Goal: Task Accomplishment & Management: Manage account settings

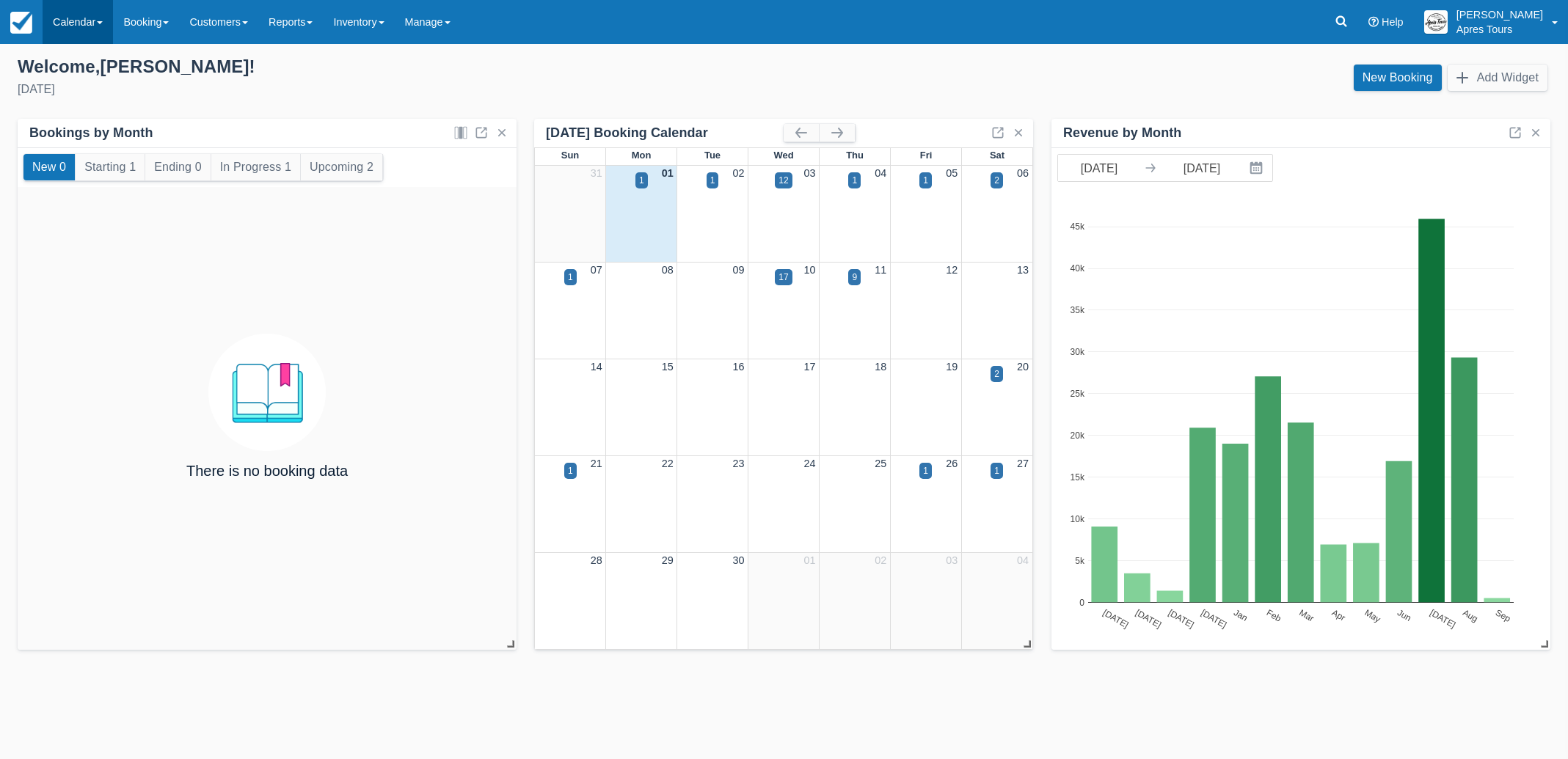
click at [69, 19] on link "Calendar" at bounding box center [77, 22] width 70 height 44
click at [96, 133] on link "Month" at bounding box center [101, 139] width 116 height 31
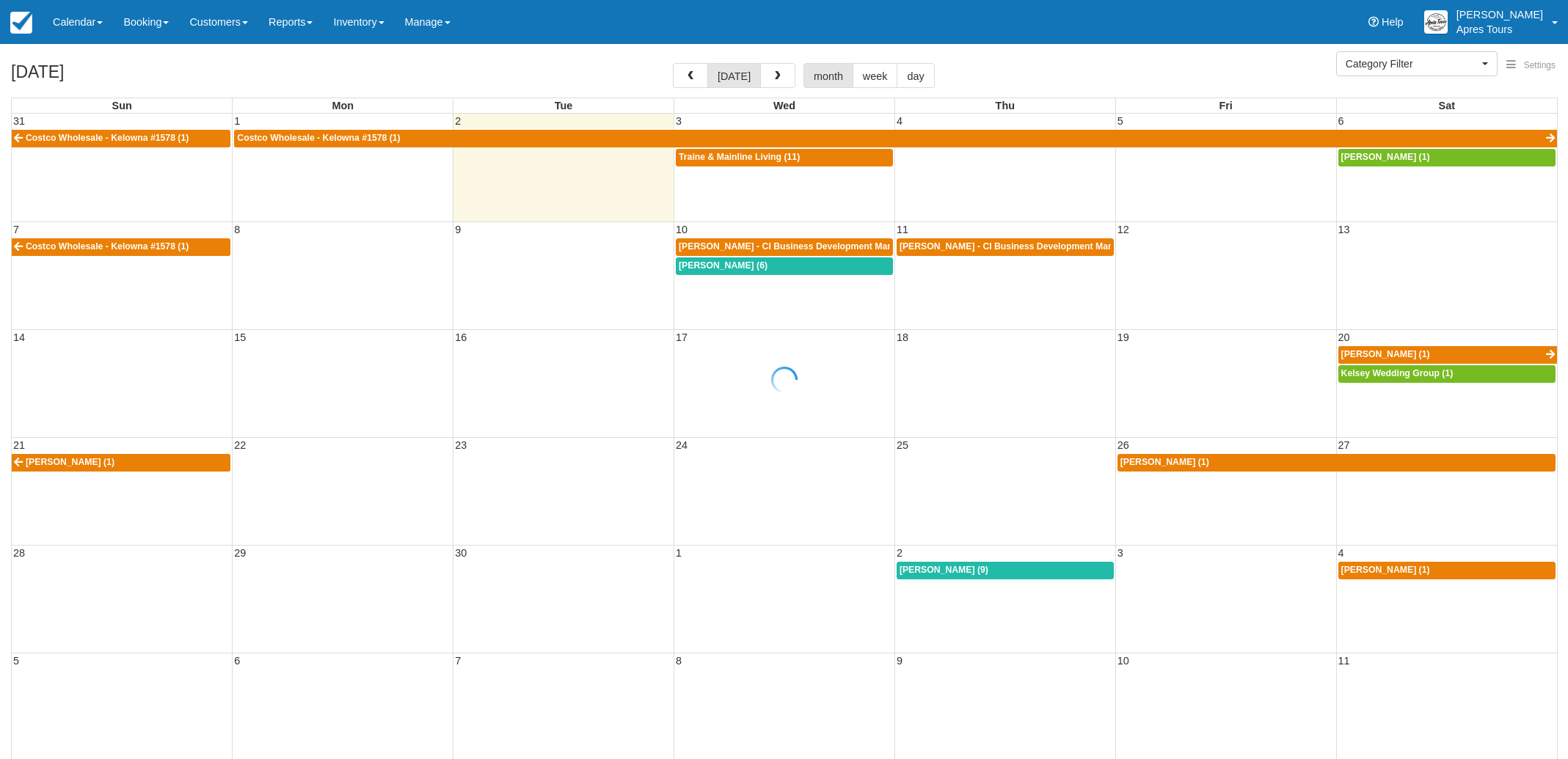
select select
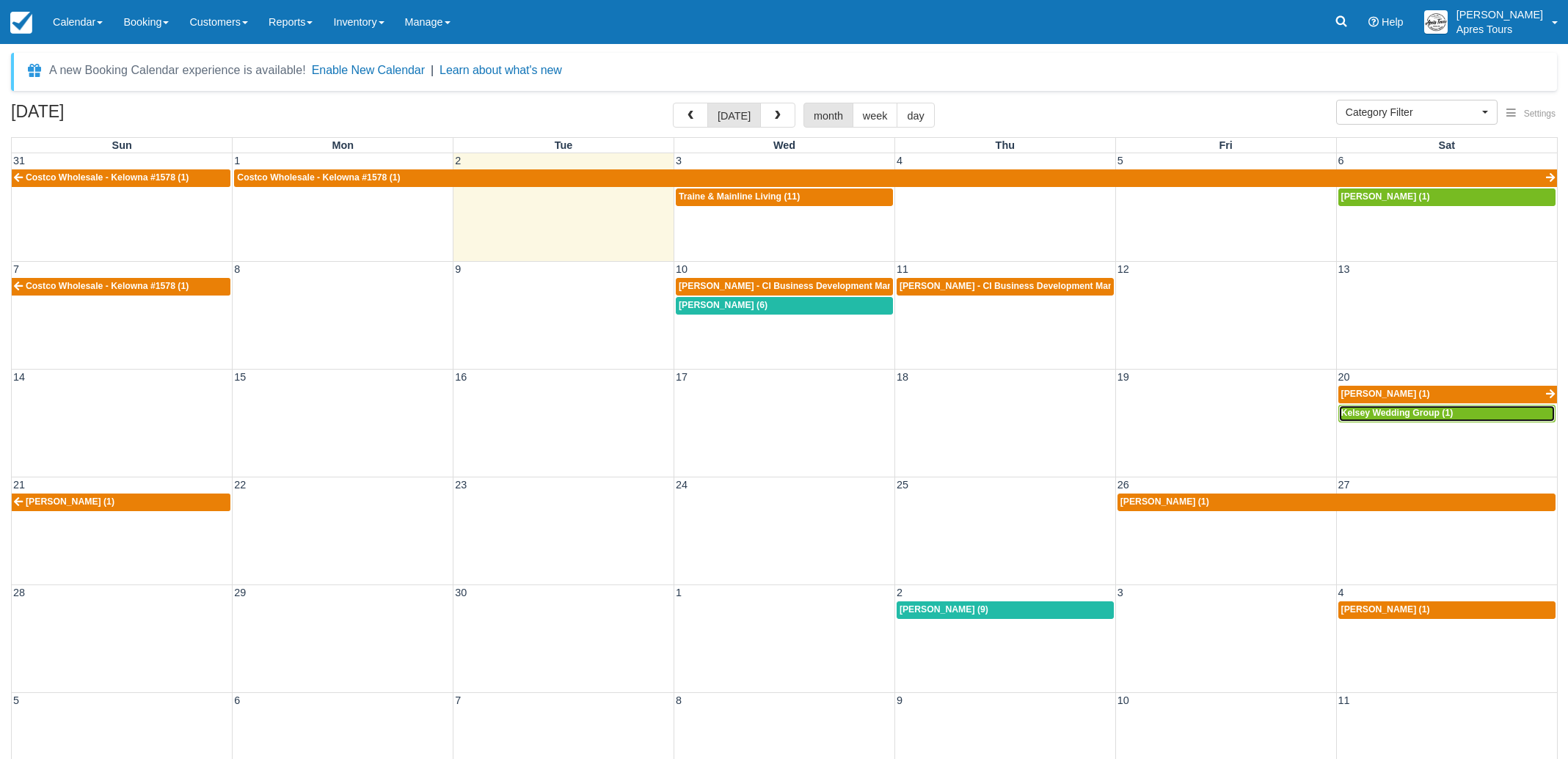
click at [1444, 415] on span "Kelsey Wedding Group (1)" at bounding box center [1397, 413] width 112 height 11
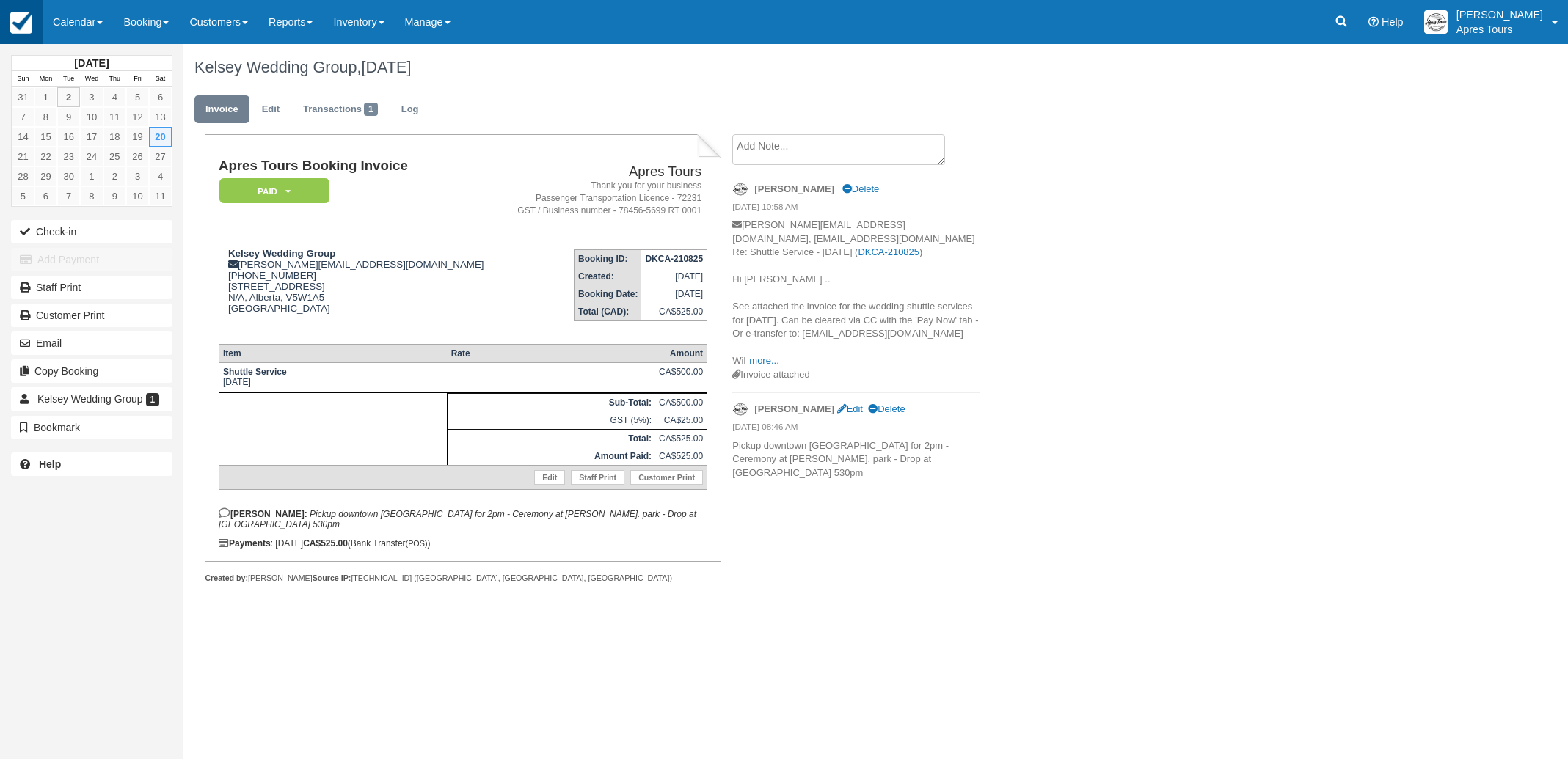
click at [20, 26] on img at bounding box center [21, 22] width 22 height 22
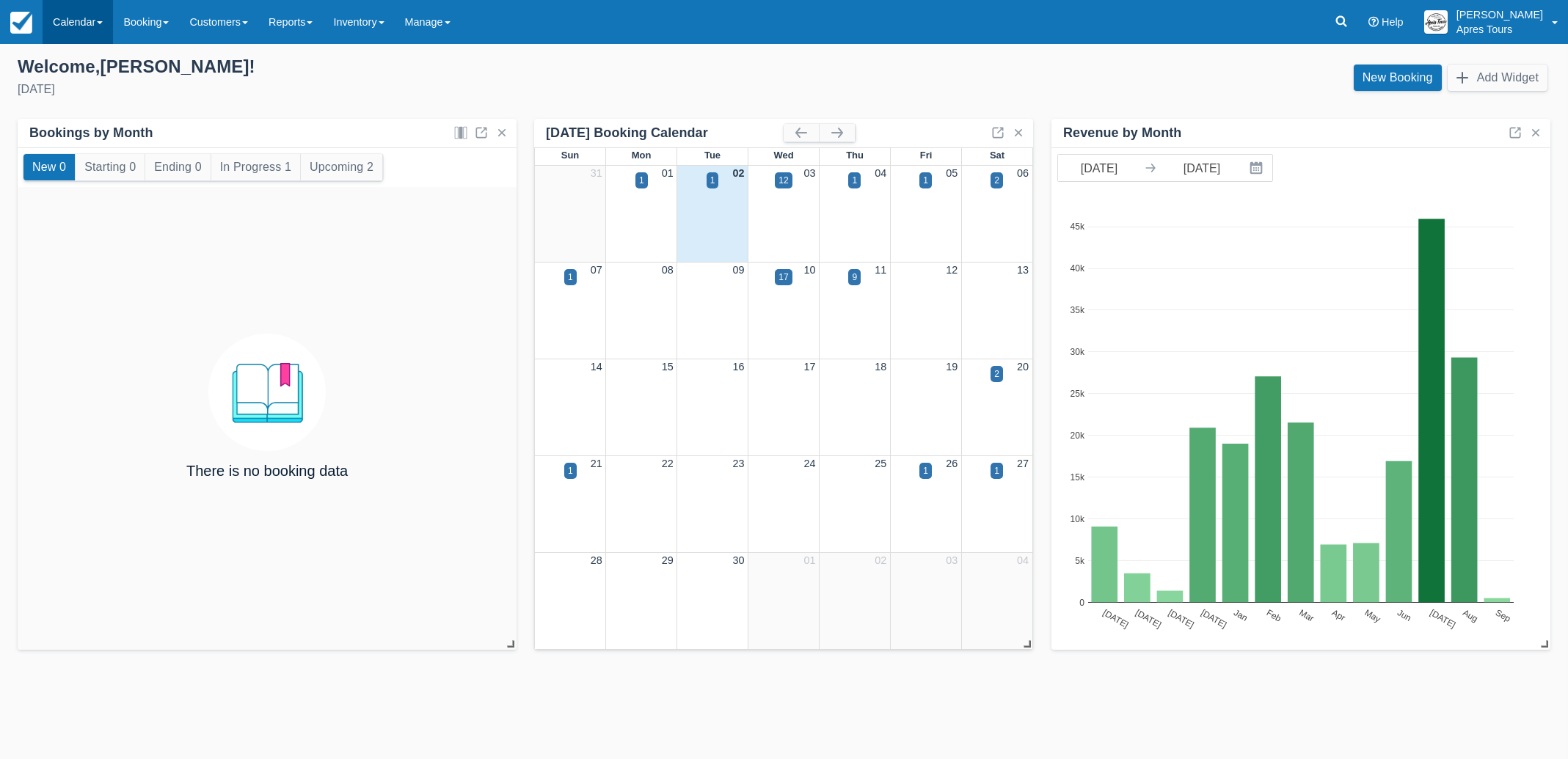
click at [65, 23] on link "Calendar" at bounding box center [77, 22] width 70 height 44
click at [71, 98] on link "Inventory" at bounding box center [101, 94] width 116 height 31
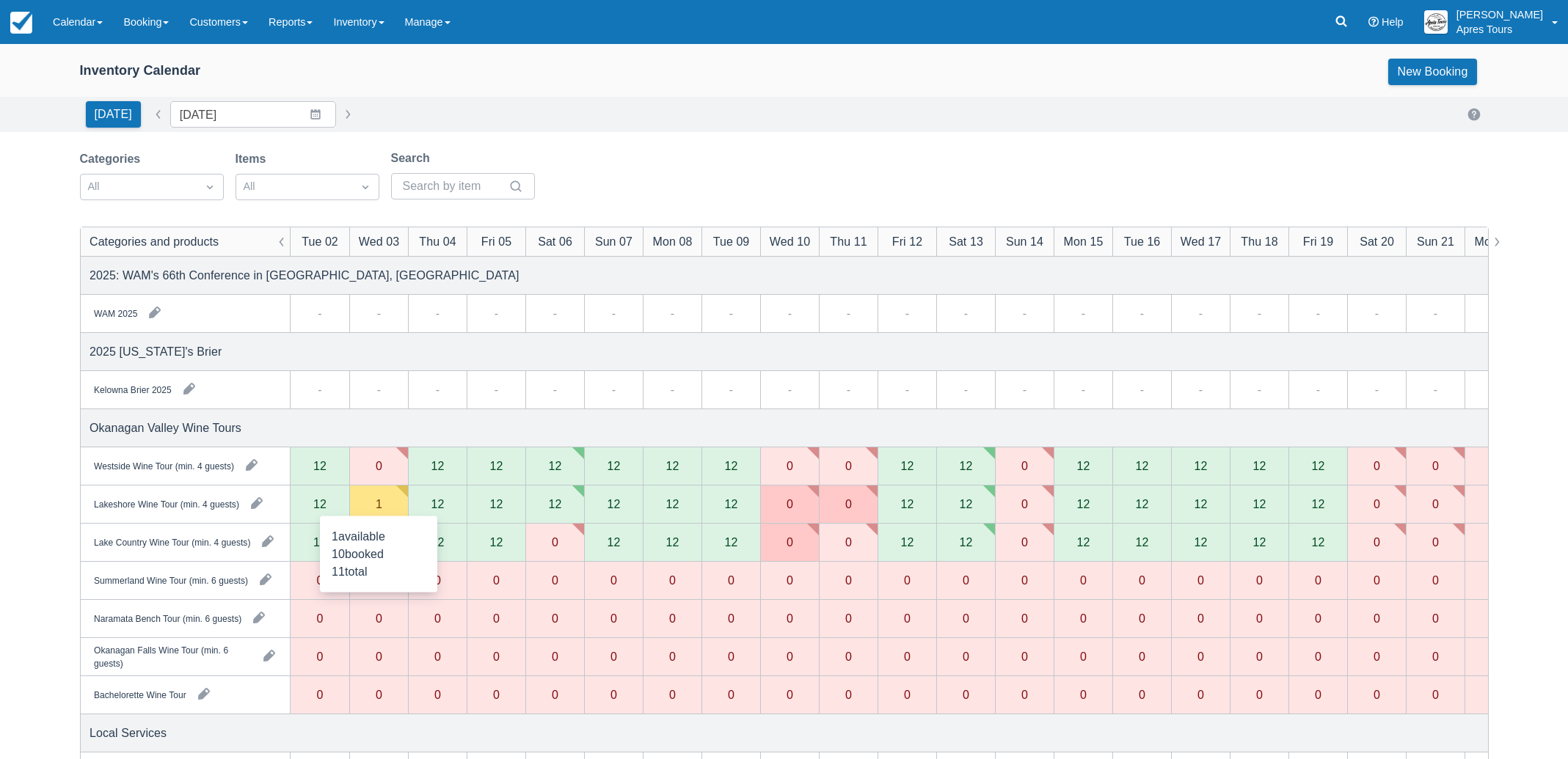
click at [363, 503] on div "1" at bounding box center [378, 504] width 59 height 39
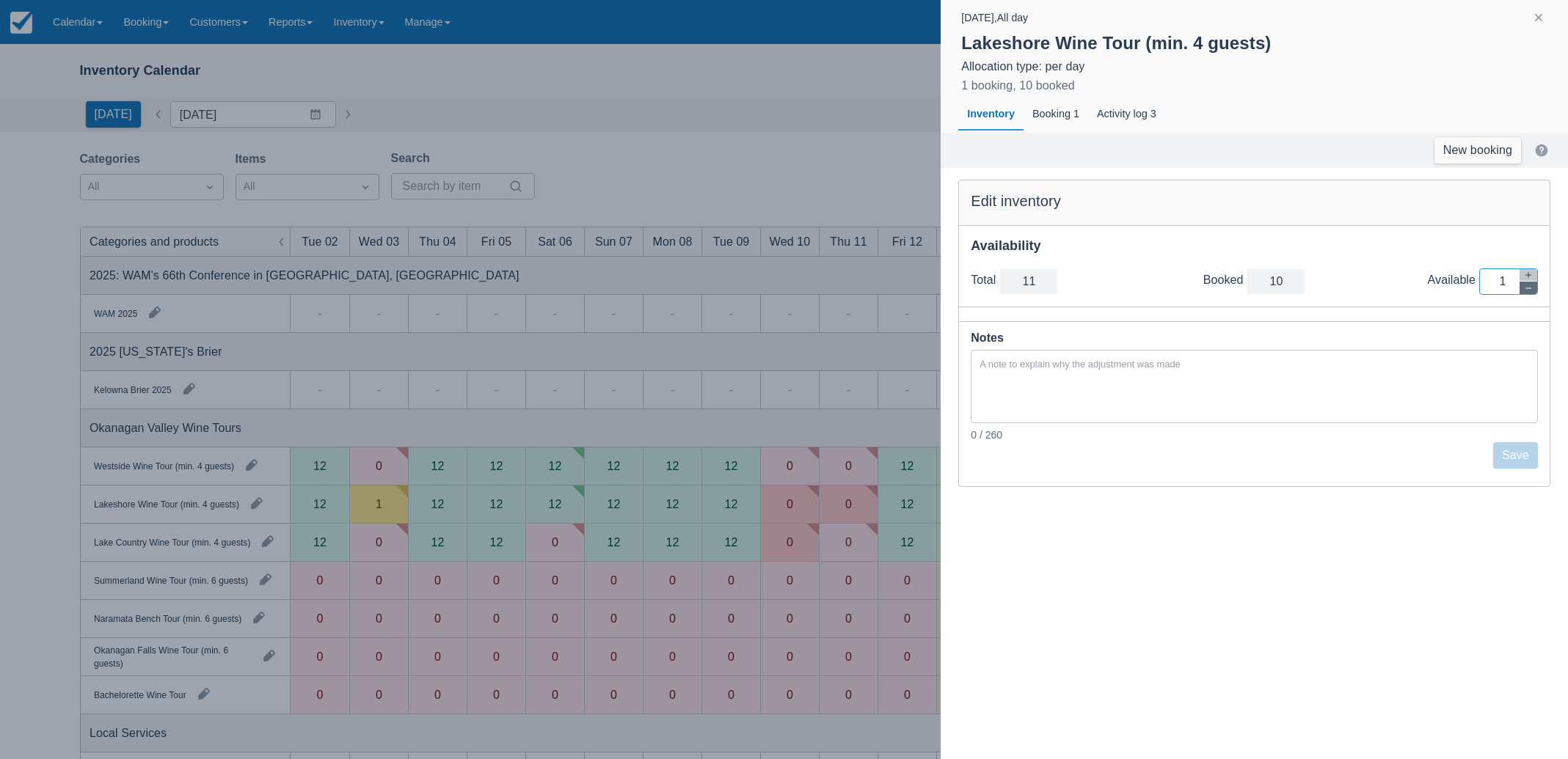
click at [1537, 289] on div "Total total 11 Booked booked 10 Available Inventory Adjustment 1" at bounding box center [1254, 282] width 591 height 50
click at [1532, 289] on icon "button" at bounding box center [1528, 287] width 9 height 9
type input "10"
type input "0"
click at [1512, 458] on button "Save" at bounding box center [1516, 455] width 44 height 26
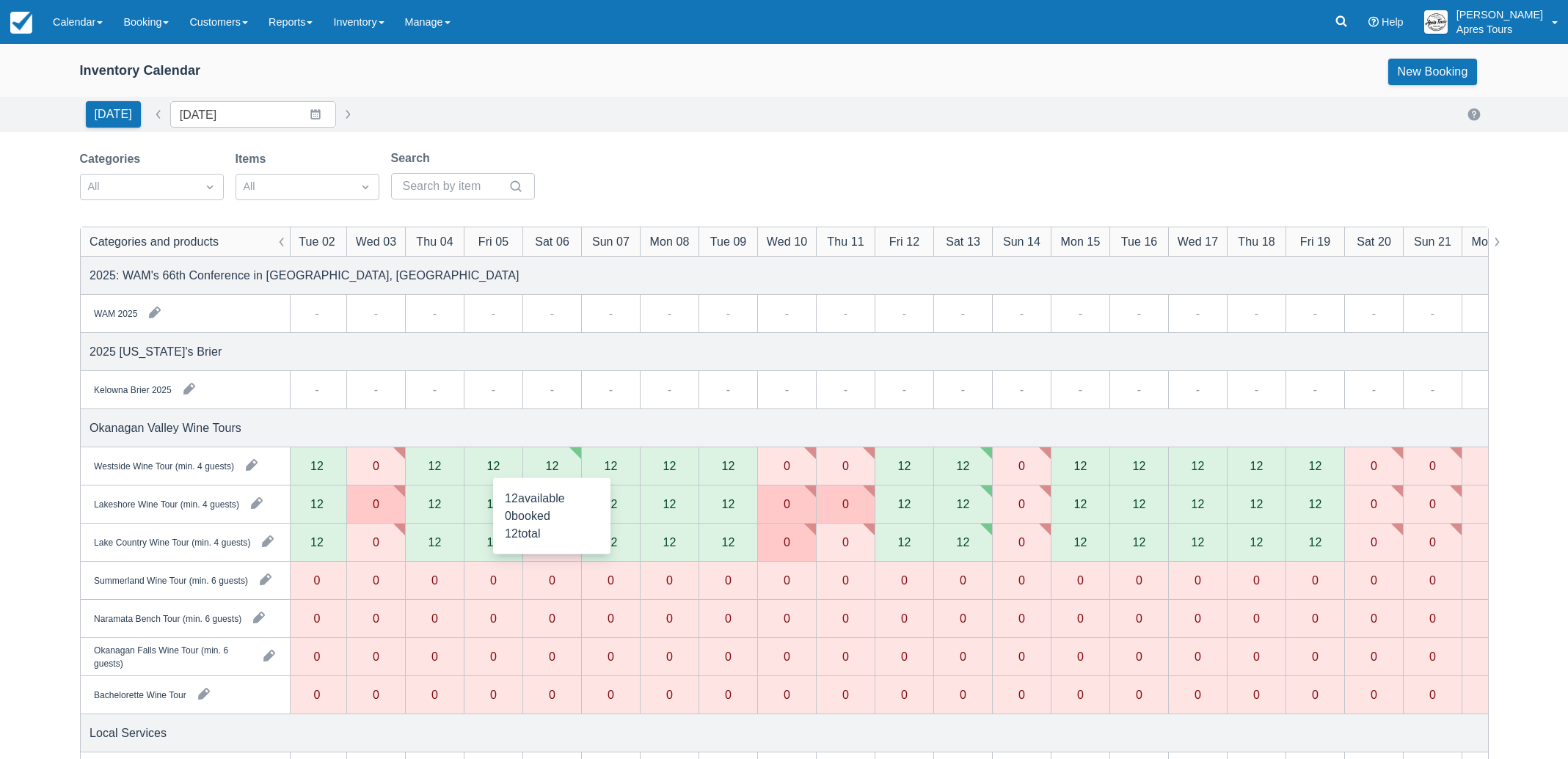
click at [555, 467] on div "12" at bounding box center [552, 466] width 14 height 12
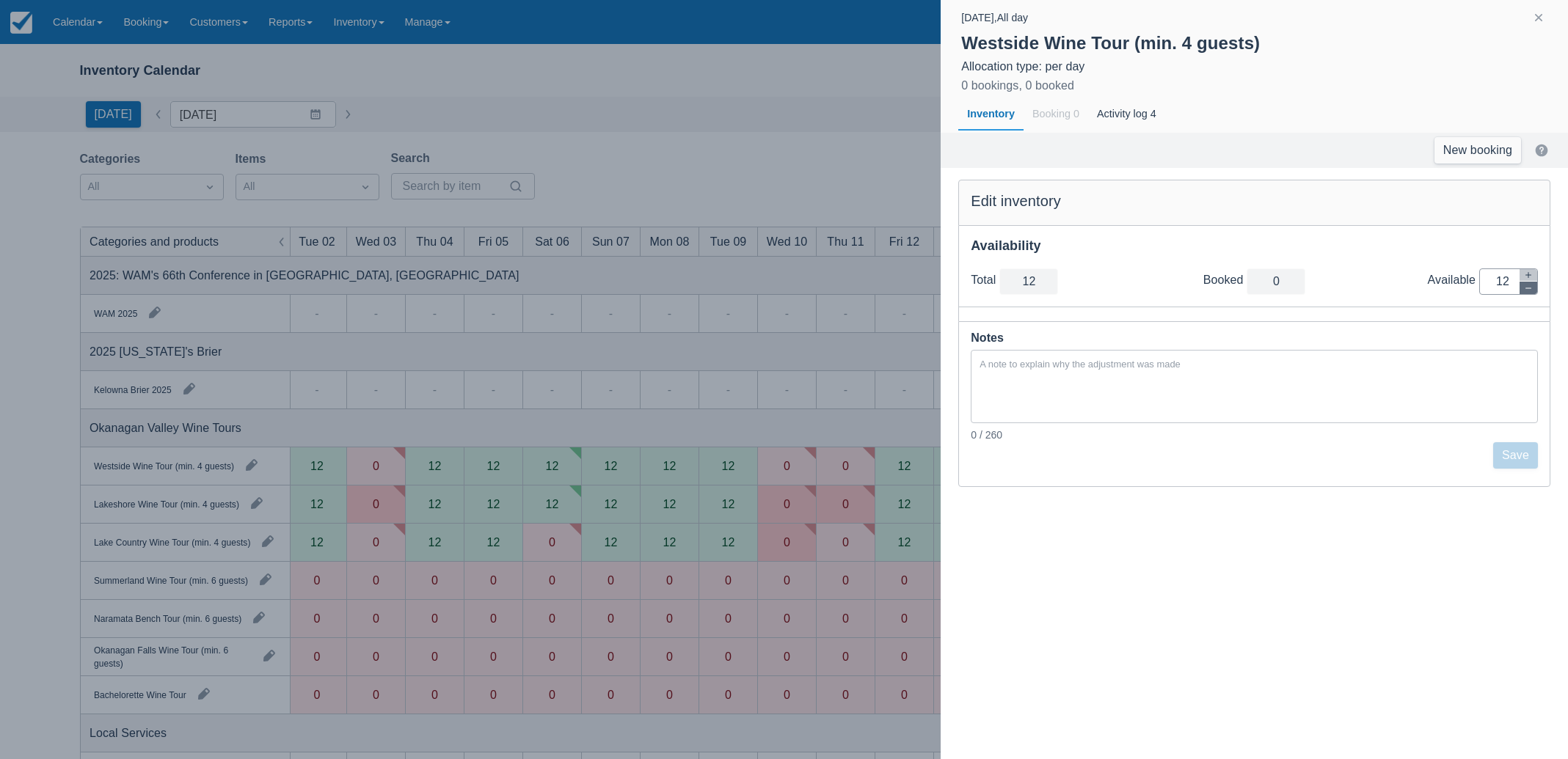
click at [1525, 289] on icon "button" at bounding box center [1528, 287] width 9 height 9
type input "11"
click at [1525, 289] on icon "button" at bounding box center [1528, 287] width 9 height 9
type input "10"
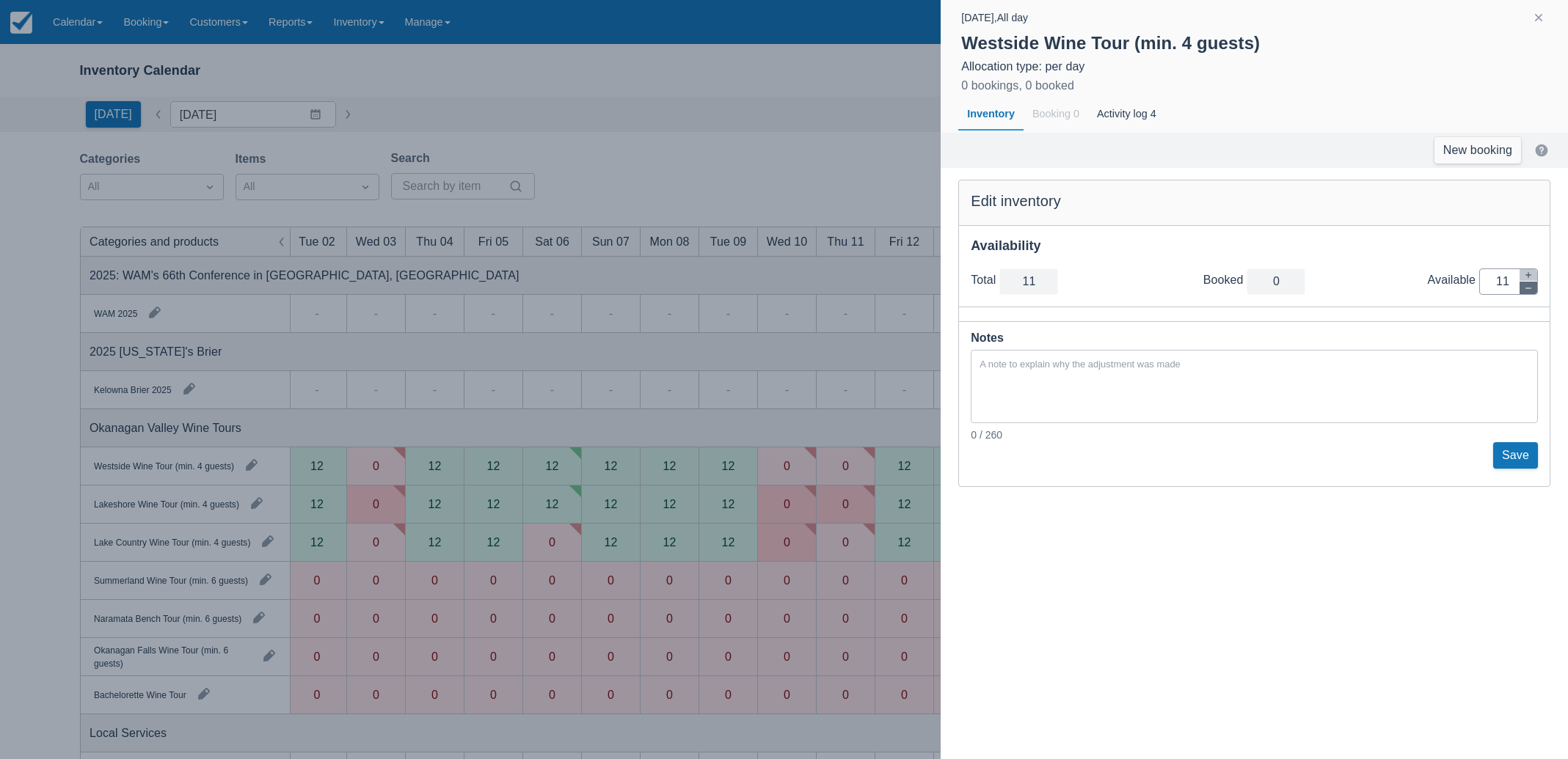
type input "10"
click at [1525, 289] on icon "button" at bounding box center [1528, 287] width 9 height 9
type input "9"
click at [1525, 289] on icon "button" at bounding box center [1528, 287] width 9 height 9
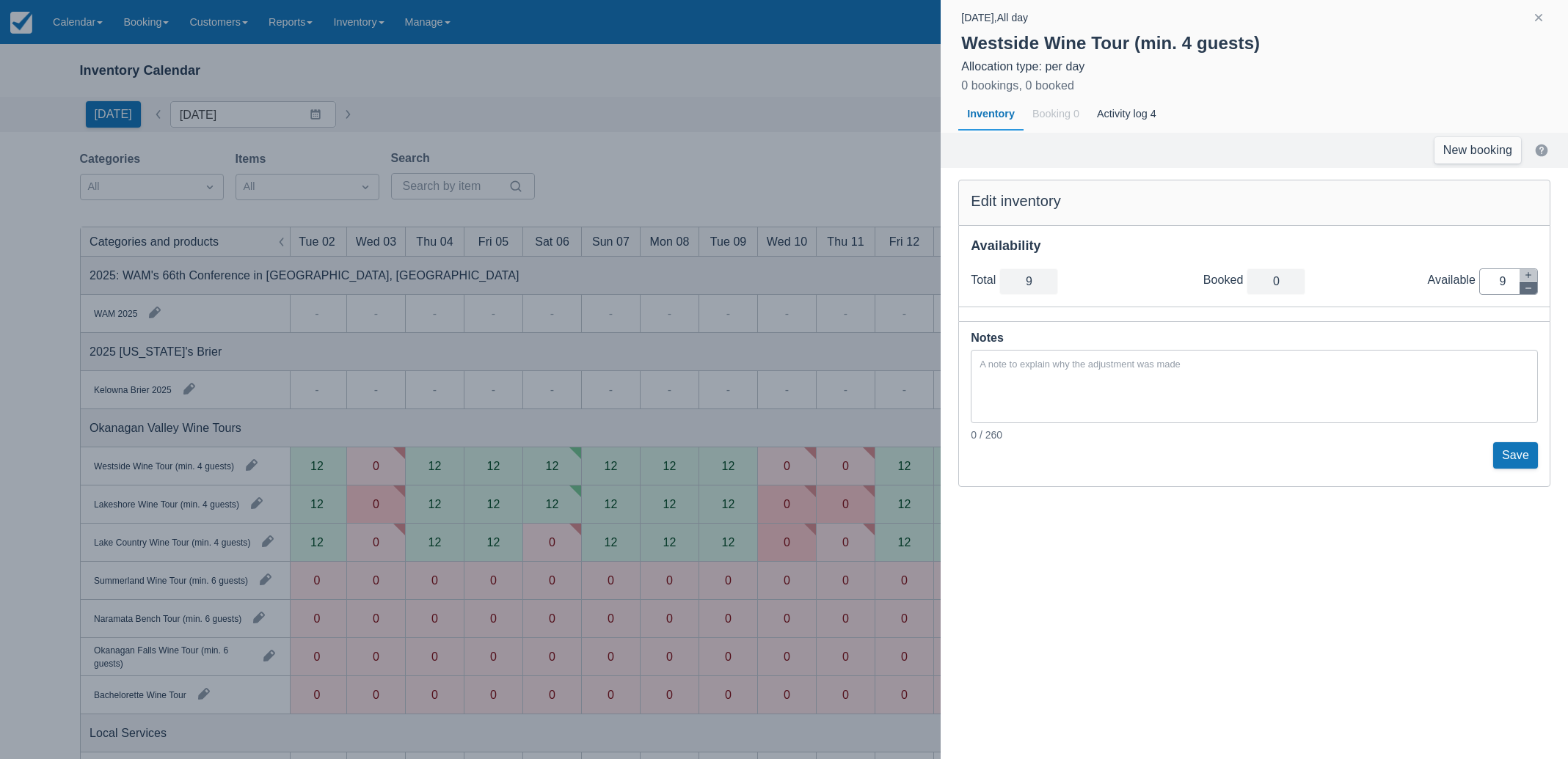
type input "8"
click at [1525, 289] on icon "button" at bounding box center [1528, 287] width 9 height 9
type input "7"
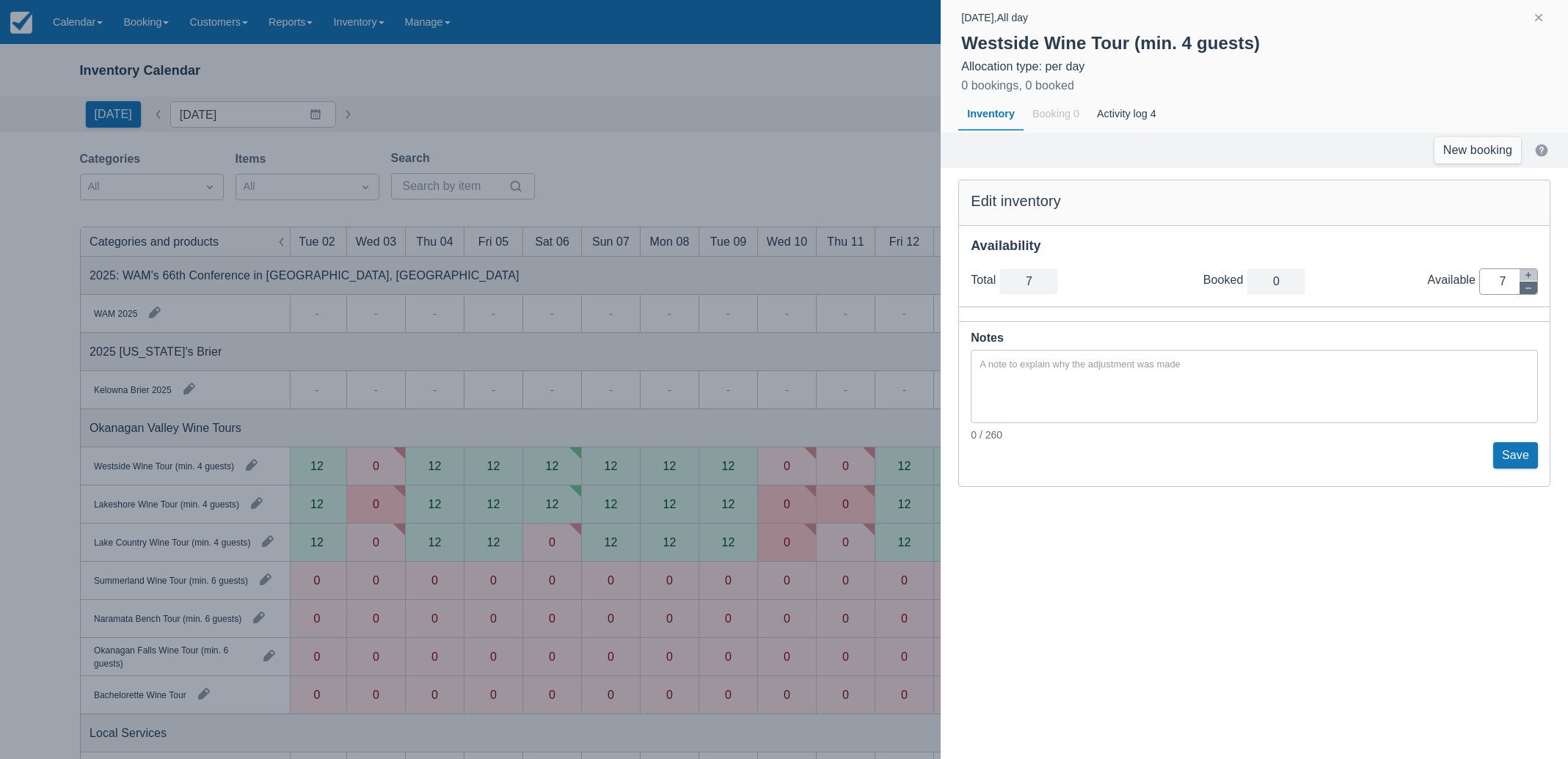
click at [1525, 289] on icon "button" at bounding box center [1528, 287] width 9 height 9
type input "6"
click at [1525, 289] on icon "button" at bounding box center [1528, 287] width 9 height 9
type input "5"
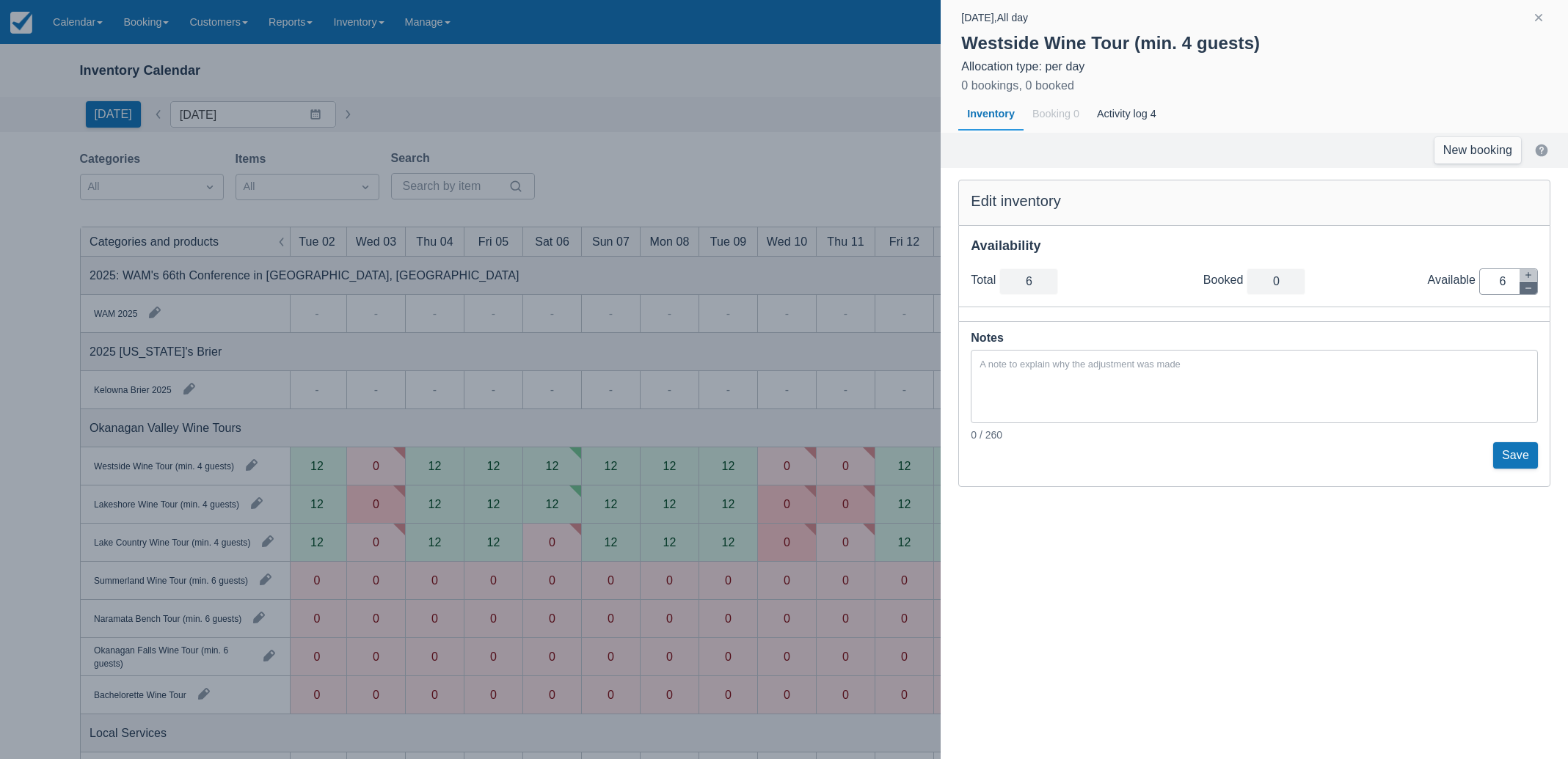
type input "5"
click at [1525, 289] on icon "button" at bounding box center [1528, 287] width 9 height 9
type input "4"
click at [1525, 289] on icon "button" at bounding box center [1528, 287] width 9 height 9
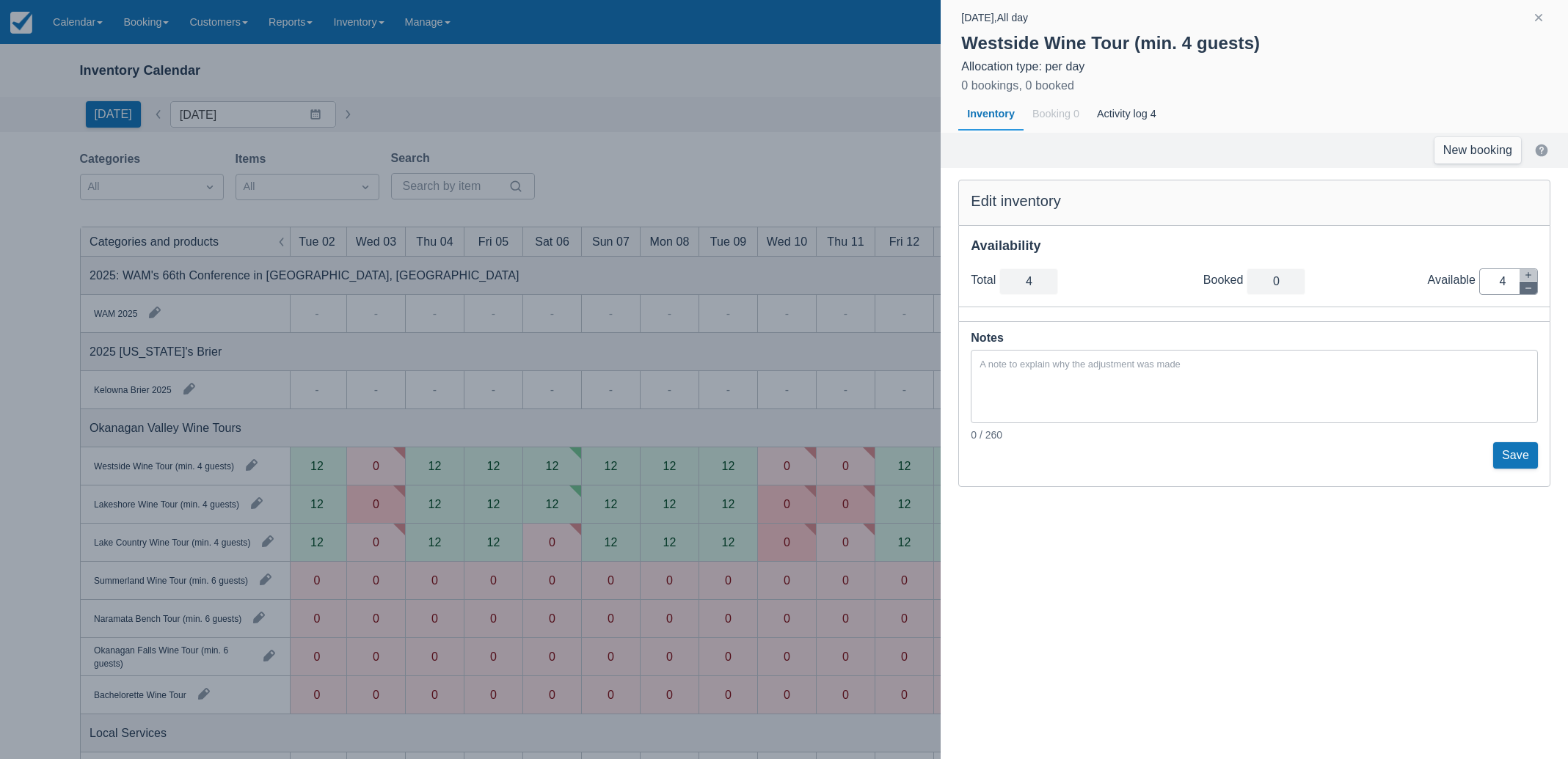
type input "3"
click at [1525, 289] on icon "button" at bounding box center [1528, 287] width 9 height 9
type input "2"
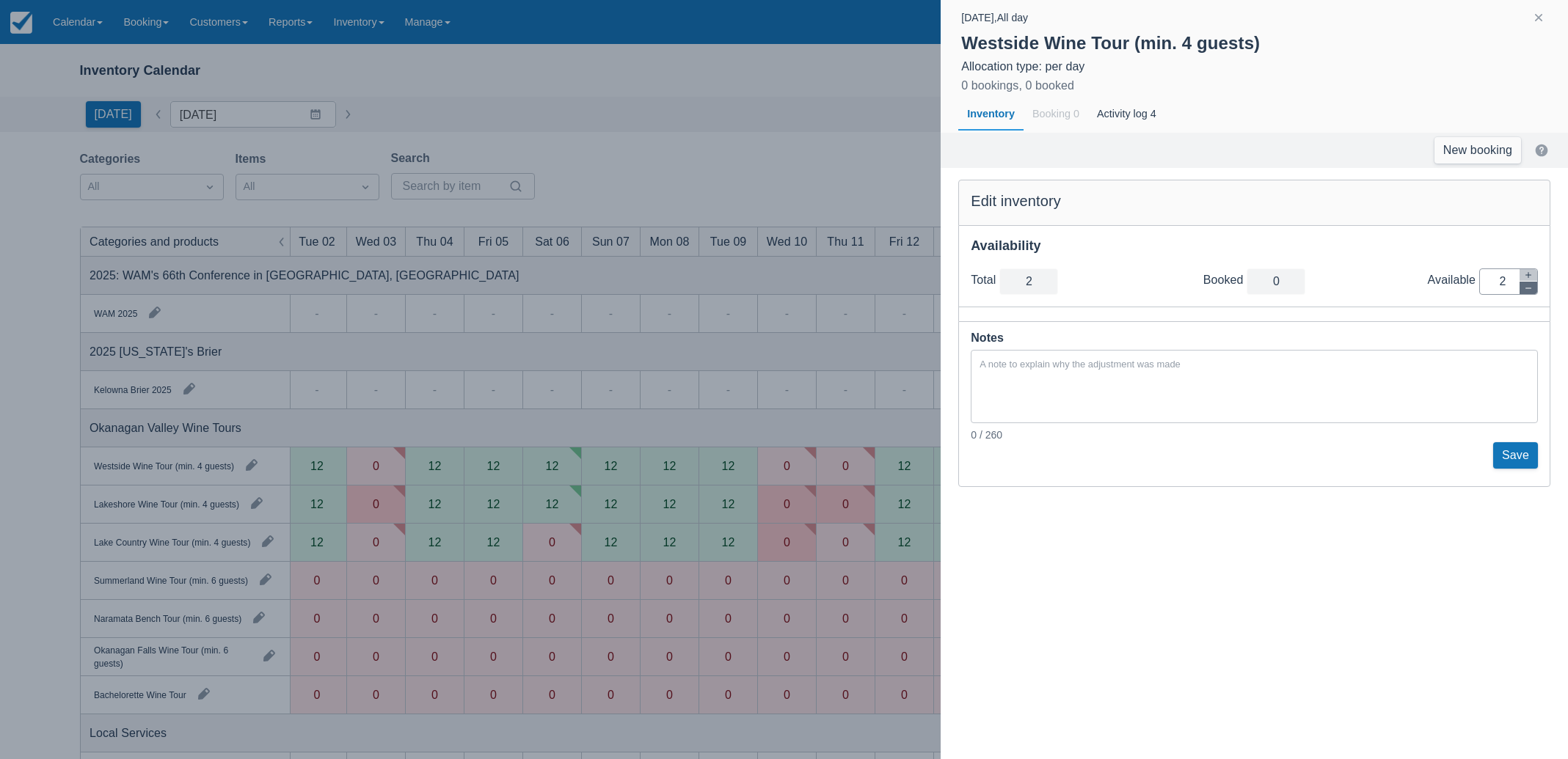
click at [1525, 289] on icon "button" at bounding box center [1528, 287] width 9 height 9
type input "1"
click at [1525, 289] on icon "button" at bounding box center [1528, 287] width 9 height 9
type input "0"
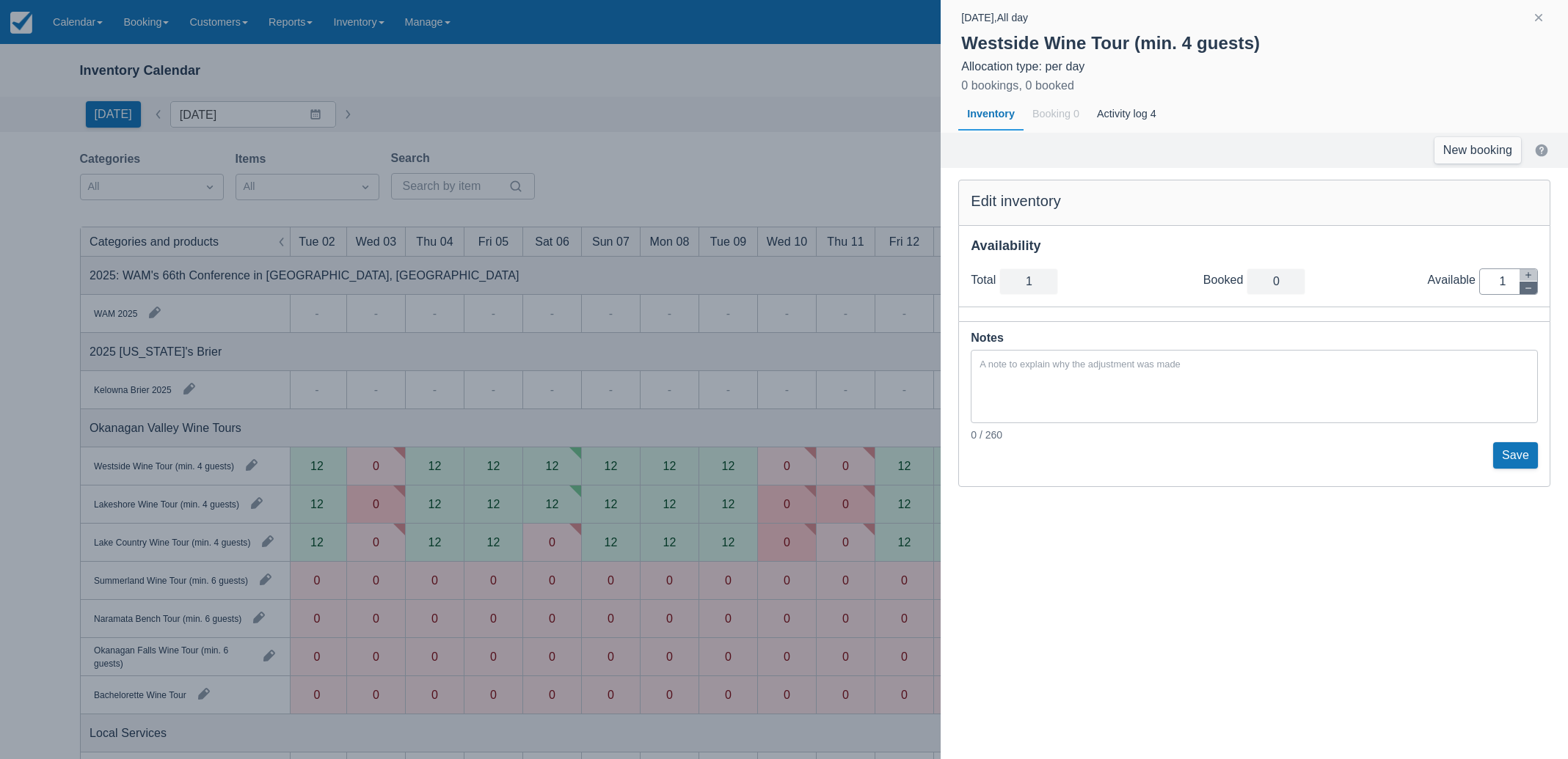
type input "0"
click at [1506, 455] on button "Save" at bounding box center [1516, 455] width 44 height 26
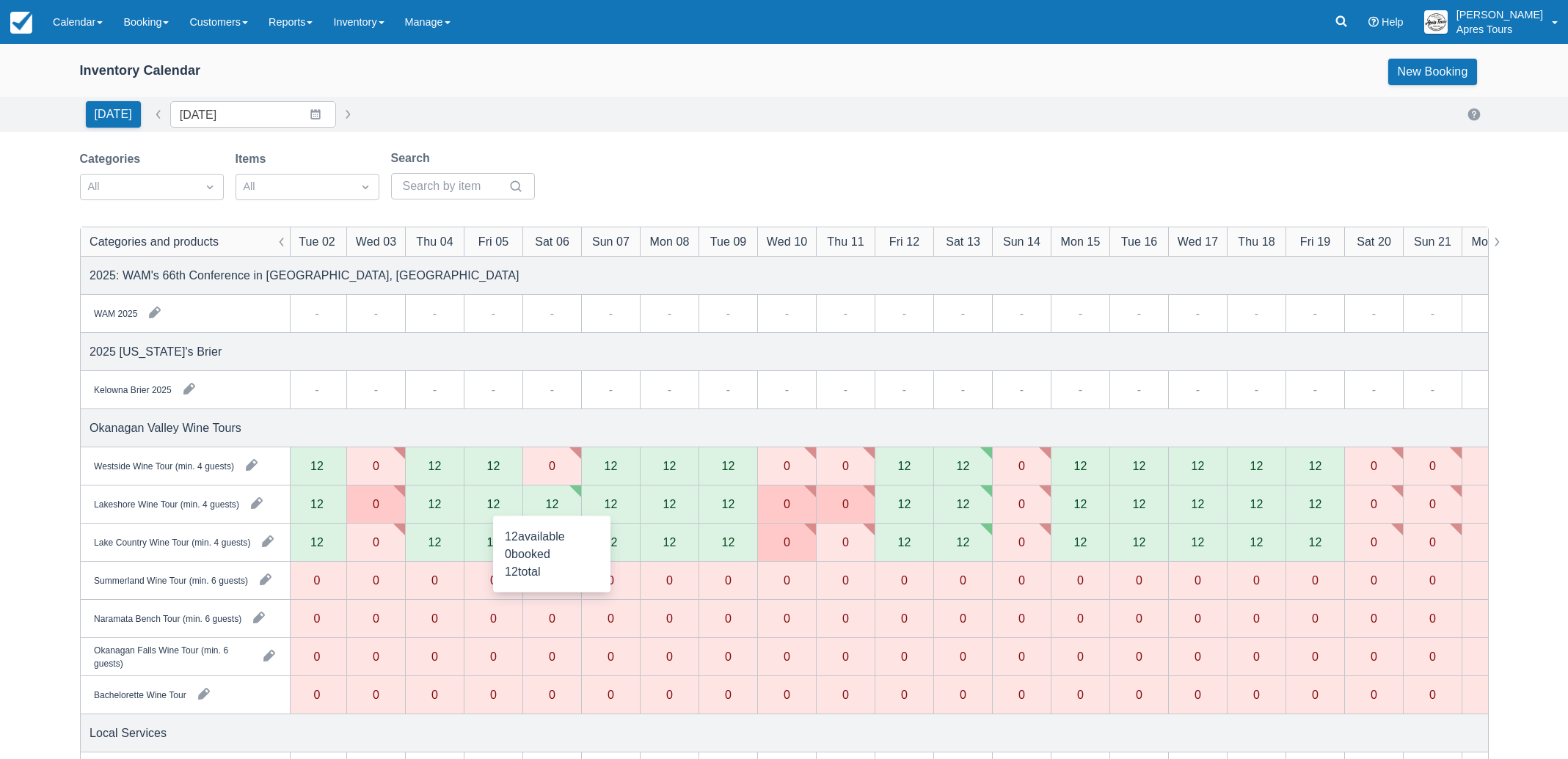
click at [542, 505] on div "12" at bounding box center [551, 504] width 59 height 39
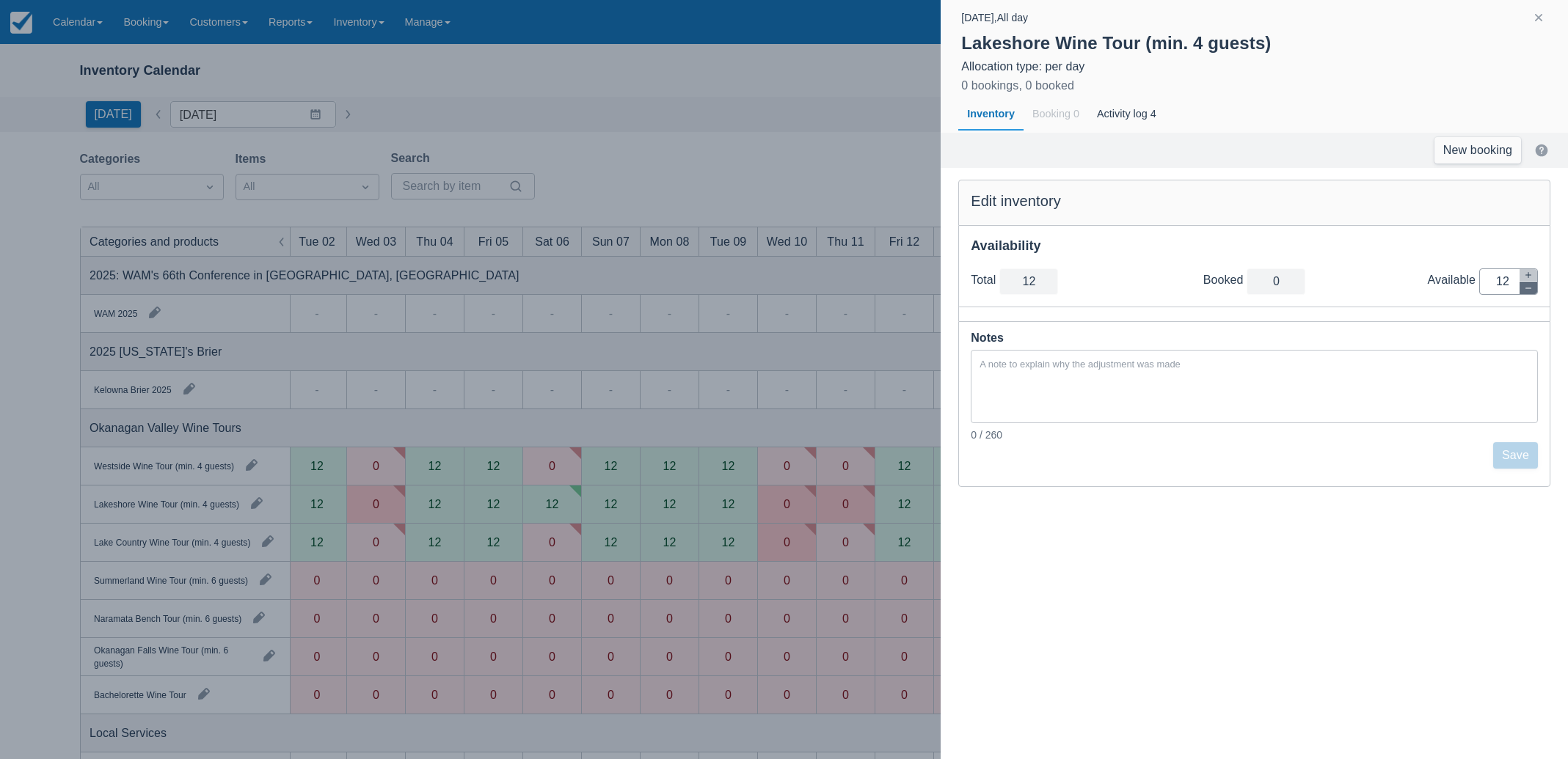
click at [1529, 289] on icon "button" at bounding box center [1528, 287] width 9 height 9
type input "11"
click at [1529, 289] on icon "button" at bounding box center [1528, 287] width 9 height 9
type input "10"
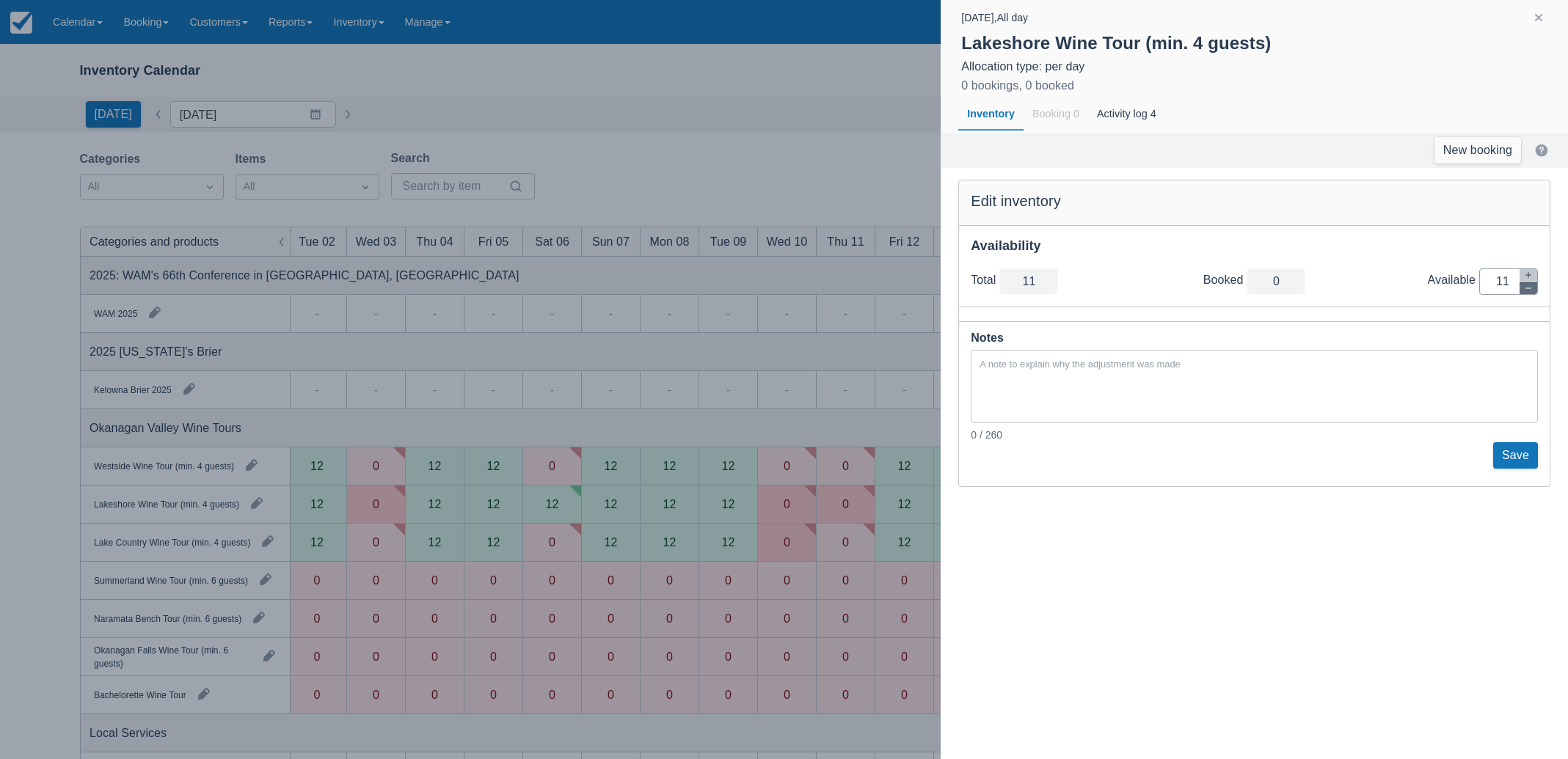
type input "10"
click at [1529, 289] on icon "button" at bounding box center [1528, 287] width 9 height 9
type input "9"
click at [1529, 289] on icon "button" at bounding box center [1528, 287] width 9 height 9
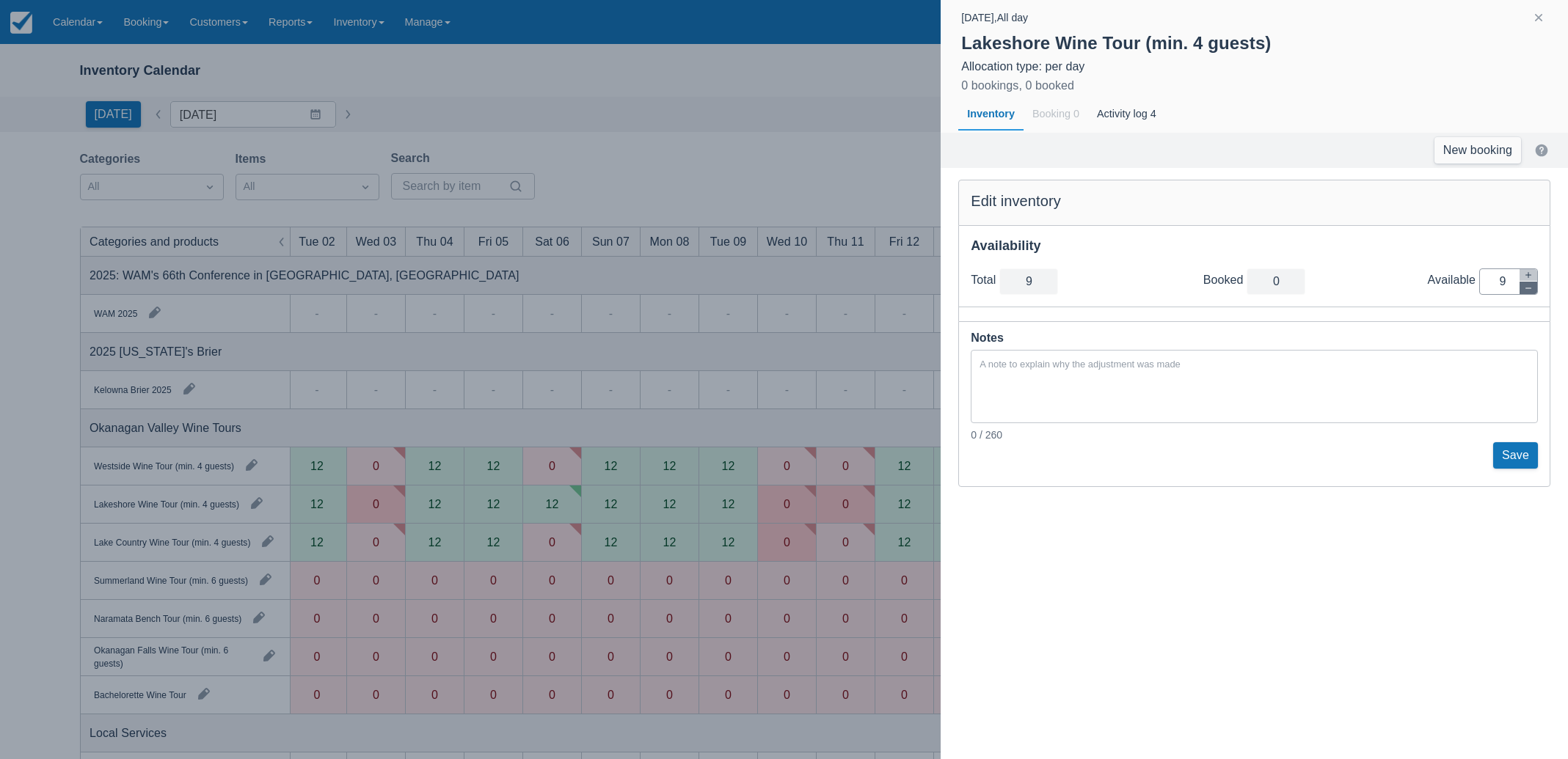
type input "8"
click at [1529, 289] on icon "button" at bounding box center [1528, 287] width 9 height 9
type input "7"
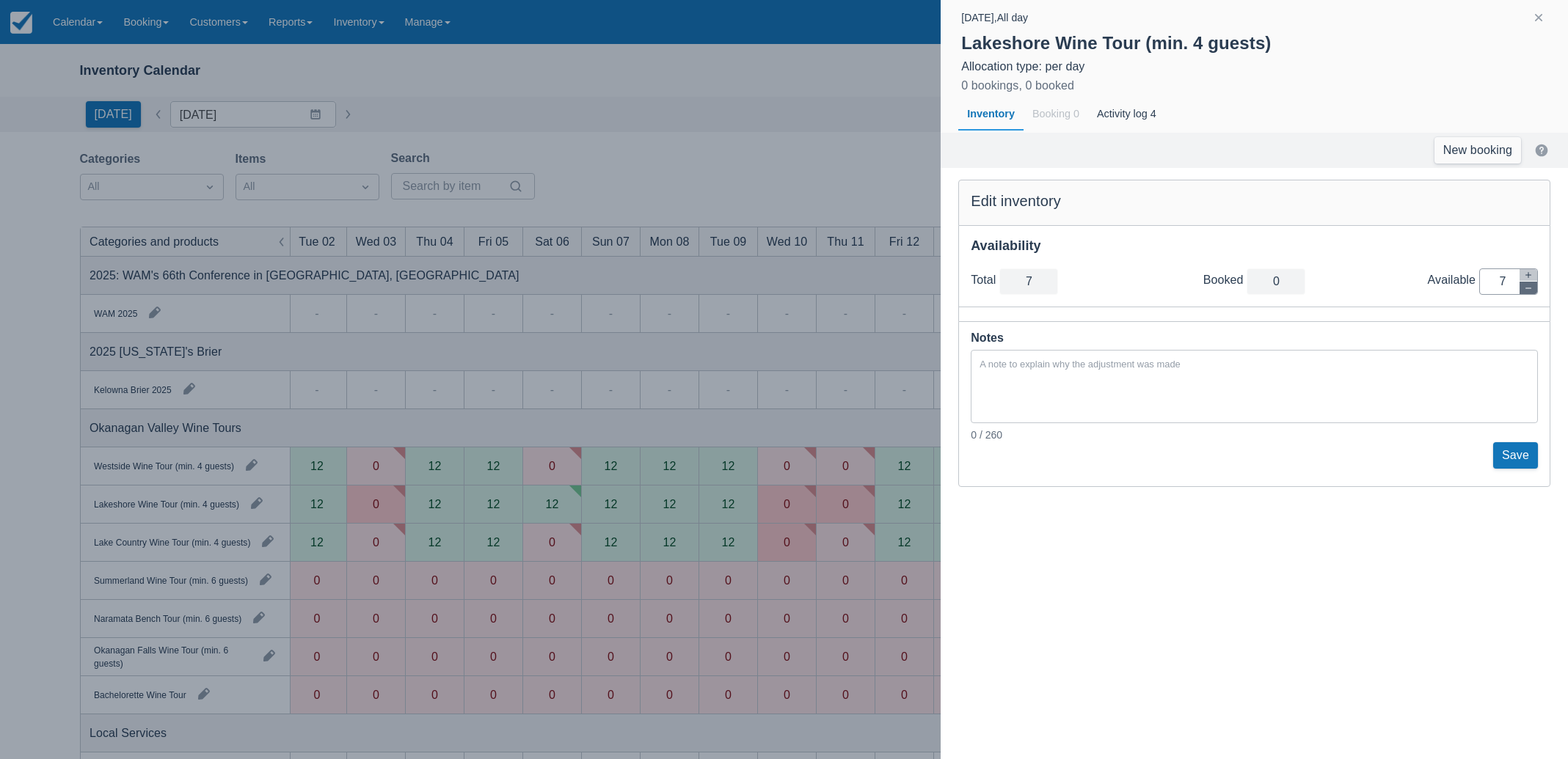
click at [1529, 289] on icon "button" at bounding box center [1528, 287] width 9 height 9
type input "6"
click at [1529, 289] on icon "button" at bounding box center [1528, 287] width 9 height 9
type input "5"
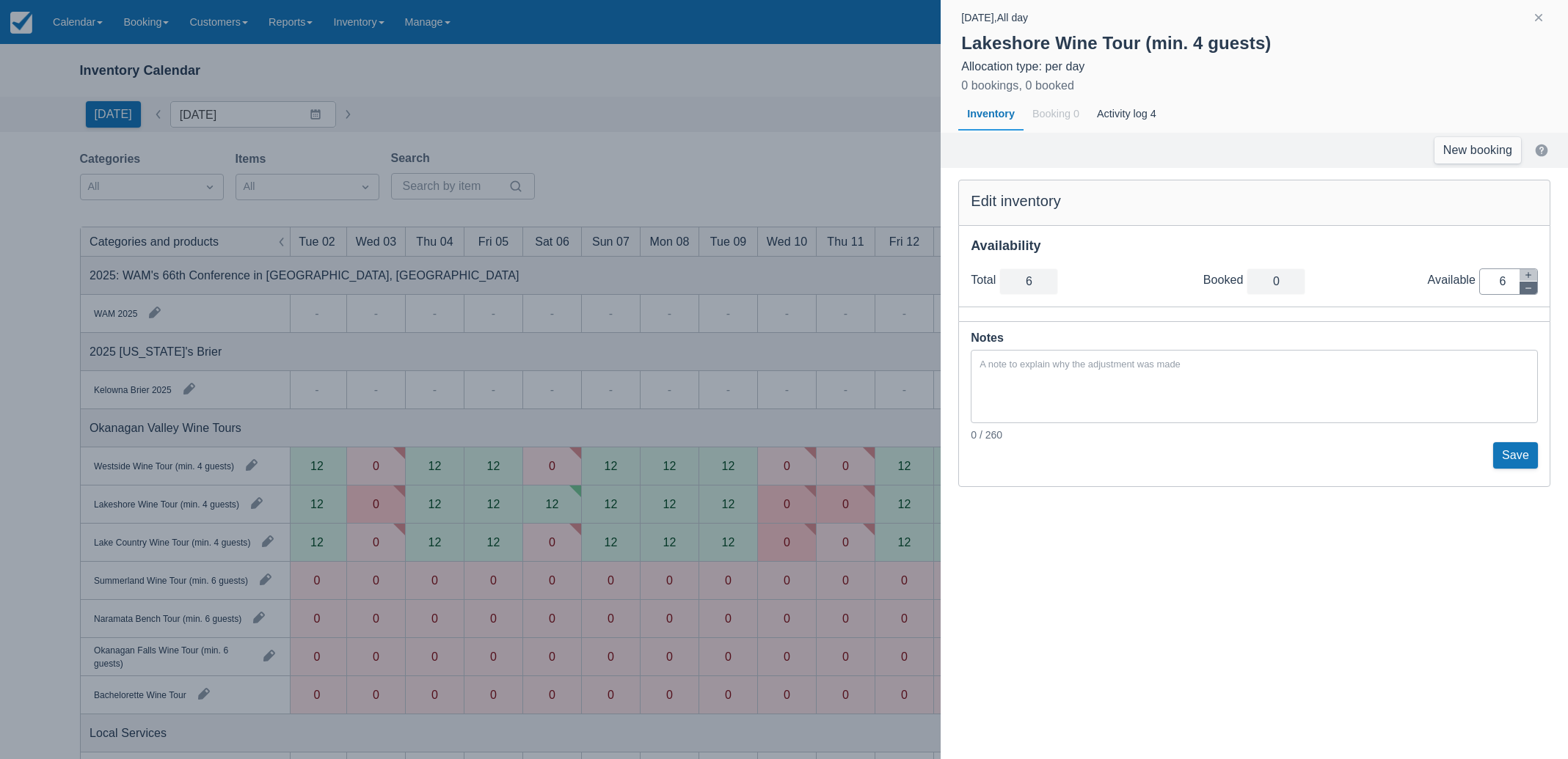
type input "5"
click at [1529, 289] on icon "button" at bounding box center [1528, 287] width 9 height 9
type input "4"
click at [1529, 289] on icon "button" at bounding box center [1528, 287] width 9 height 9
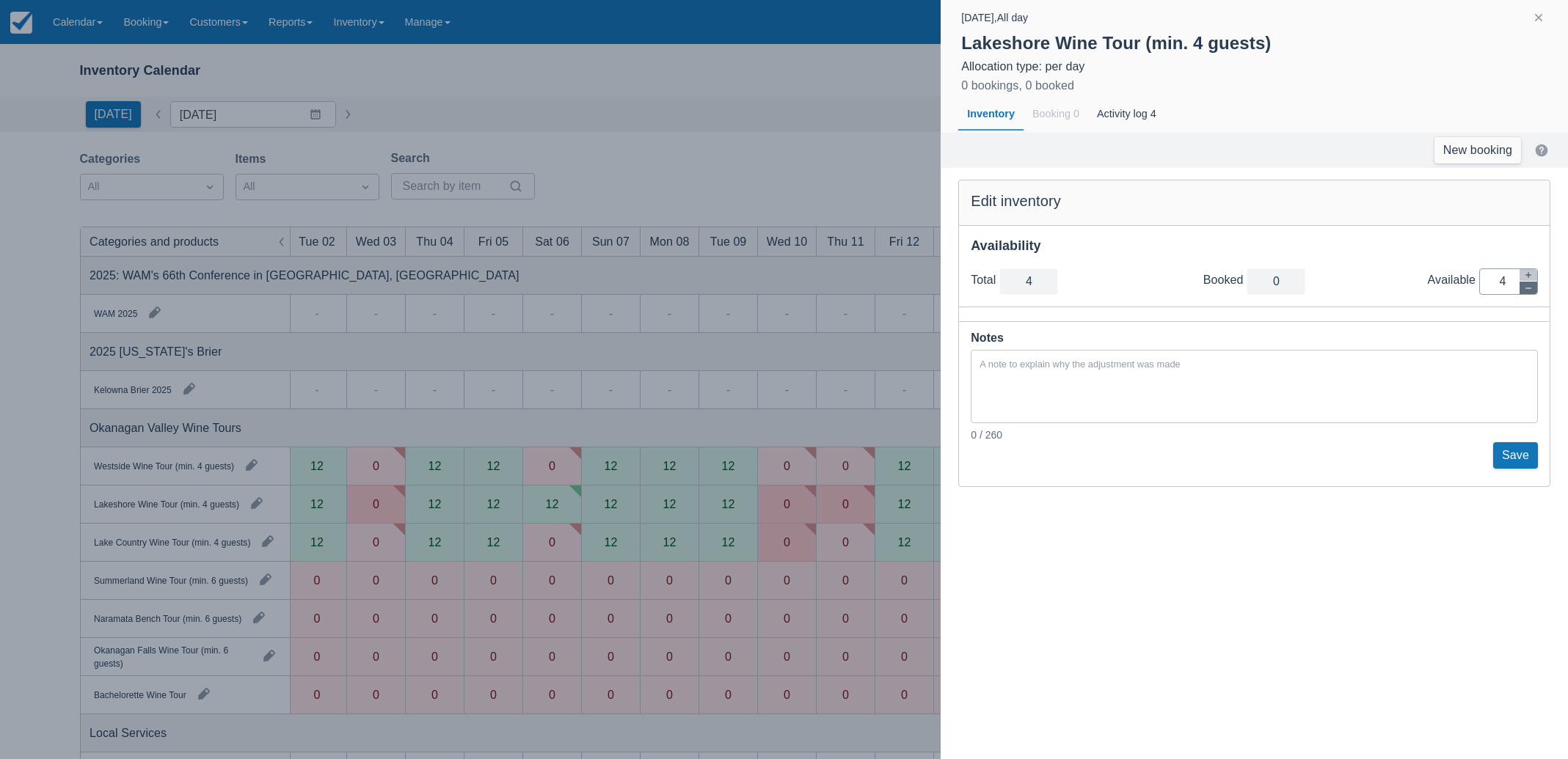
type input "3"
click at [1529, 289] on icon "button" at bounding box center [1528, 287] width 9 height 9
type input "2"
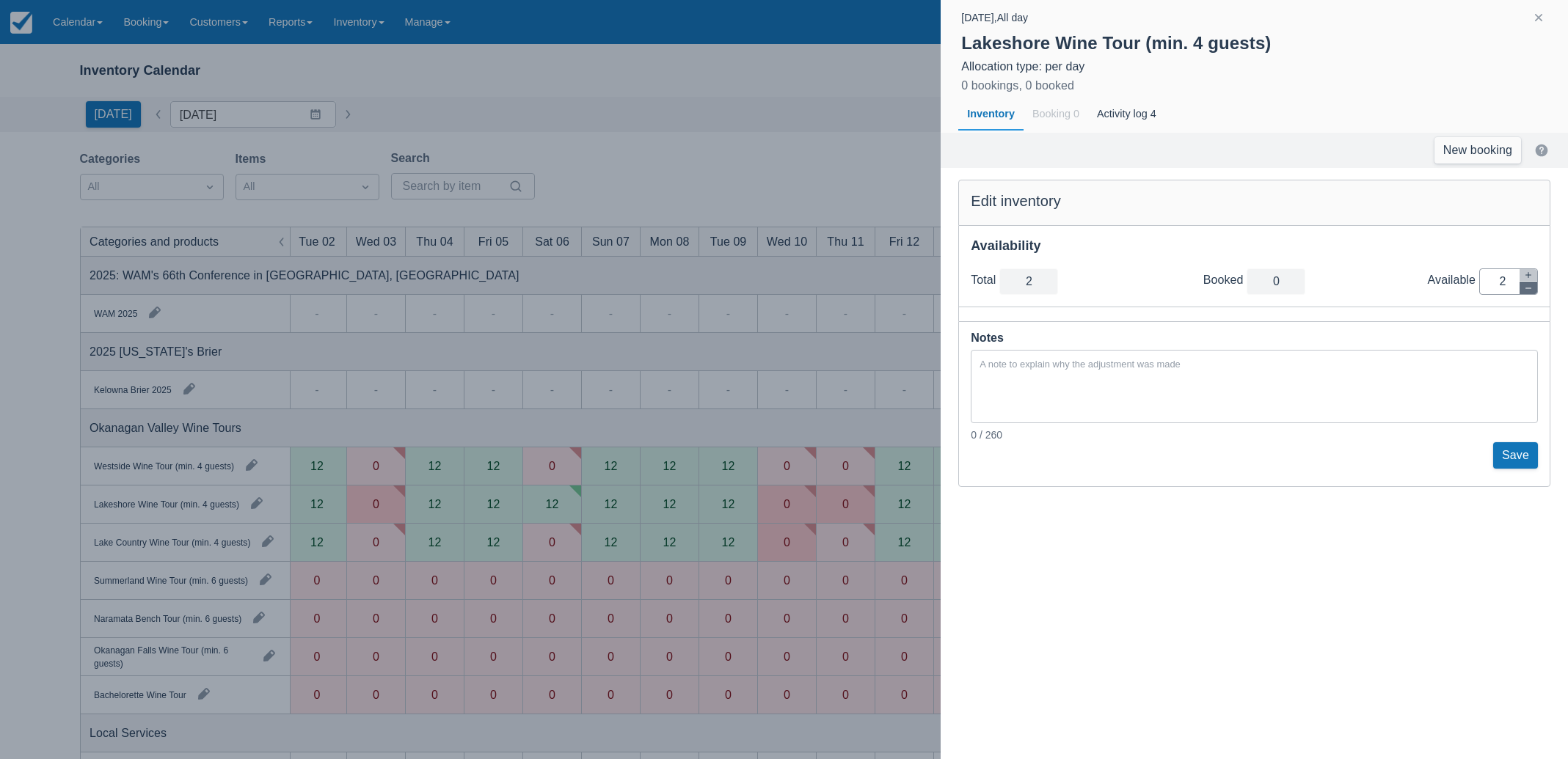
click at [1529, 289] on icon "button" at bounding box center [1528, 287] width 9 height 9
type input "1"
click at [1529, 289] on icon "button" at bounding box center [1528, 287] width 9 height 9
type input "0"
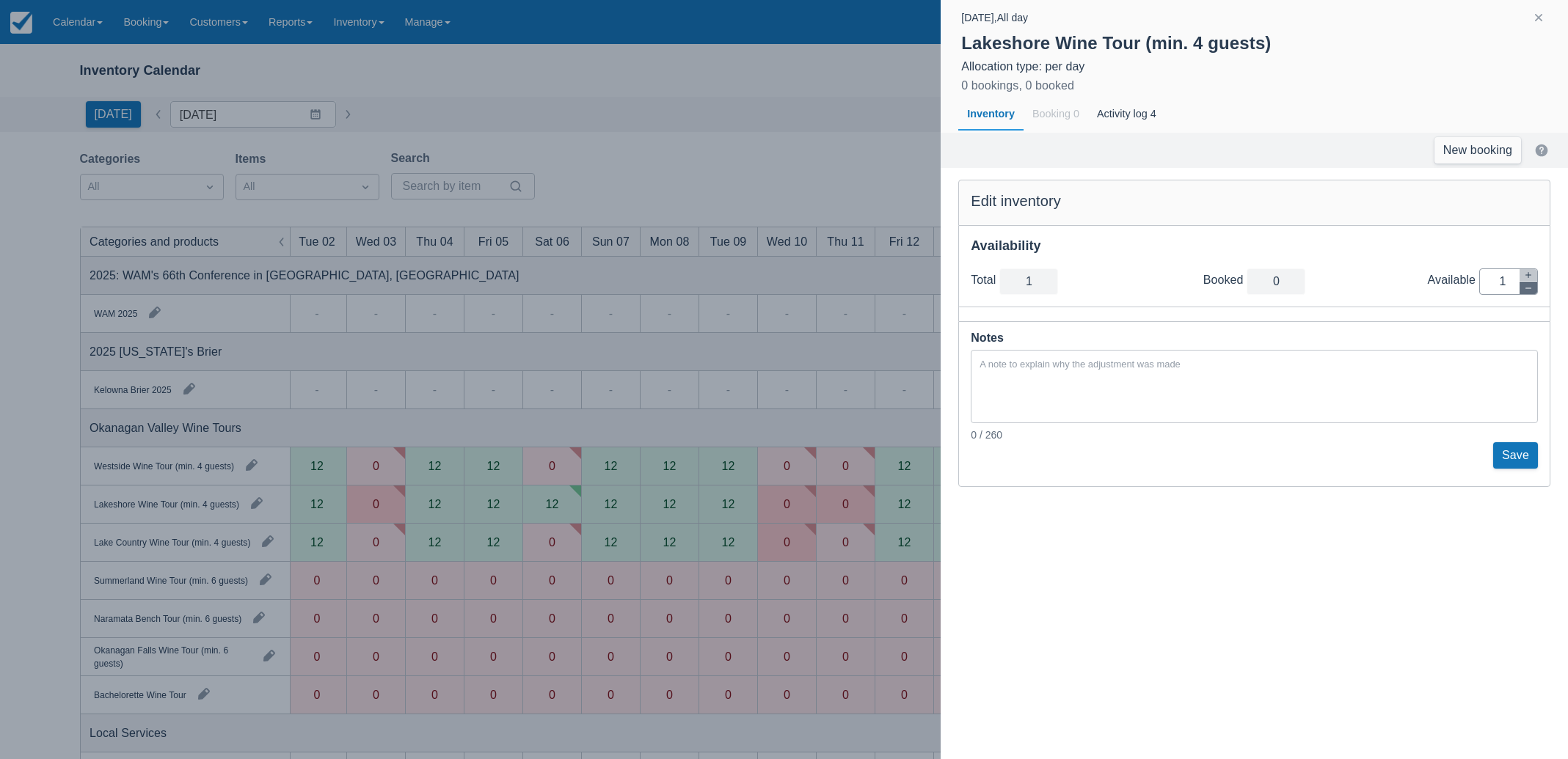
type input "0"
click at [1519, 448] on button "Save" at bounding box center [1516, 455] width 44 height 26
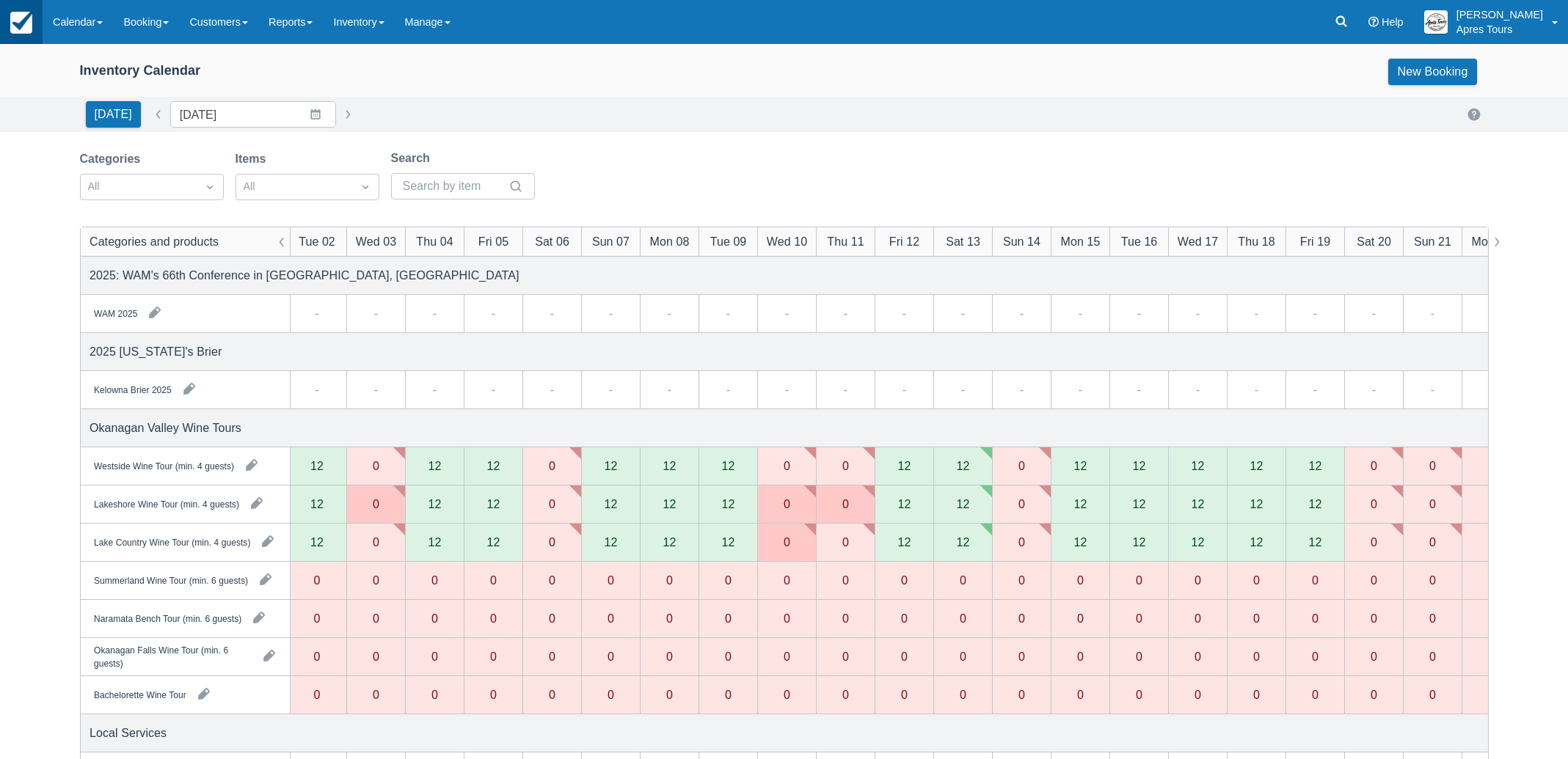
click at [17, 31] on img at bounding box center [21, 22] width 22 height 22
